Goal: Information Seeking & Learning: Learn about a topic

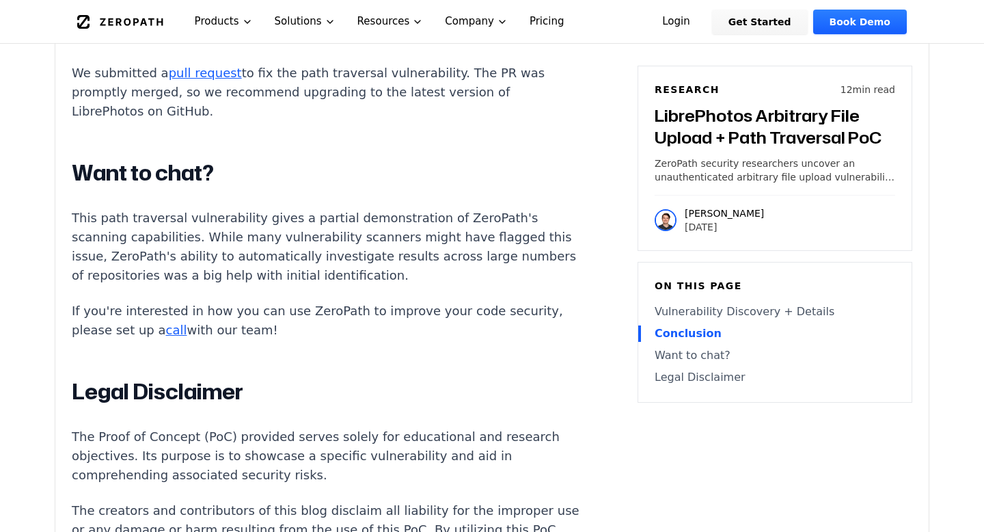
scroll to position [3266, 0]
click at [202, 79] on link "pull request" at bounding box center [205, 72] width 73 height 14
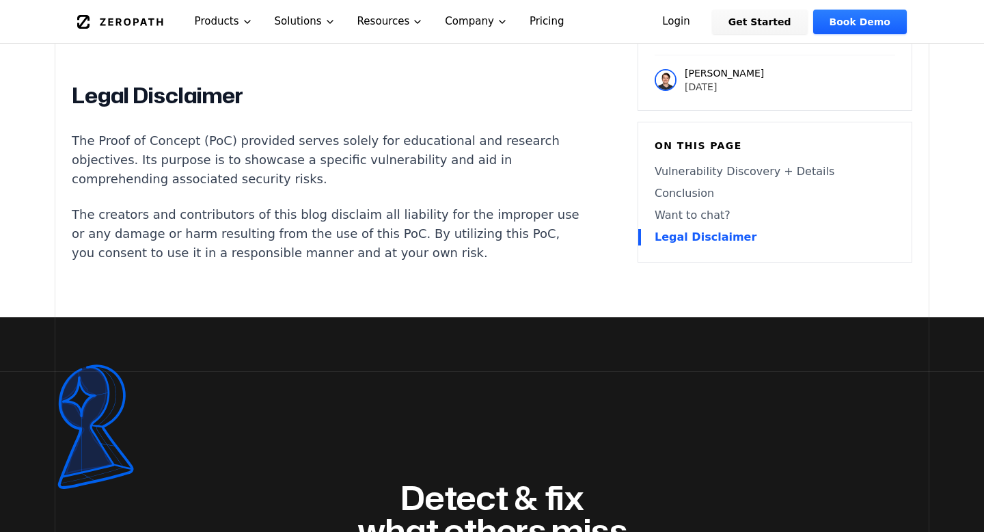
scroll to position [3559, 0]
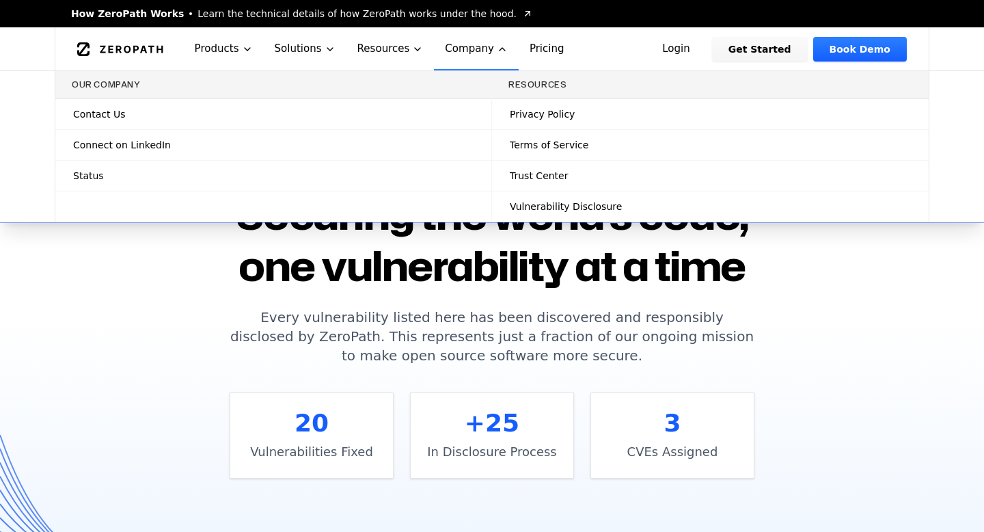
scroll to position [1141, 0]
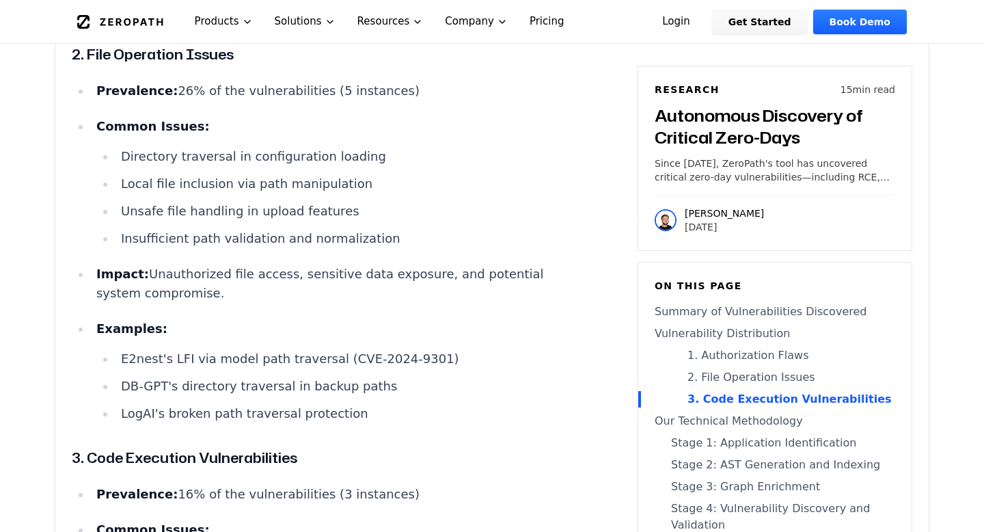
scroll to position [3861, 0]
